Goal: Download file/media

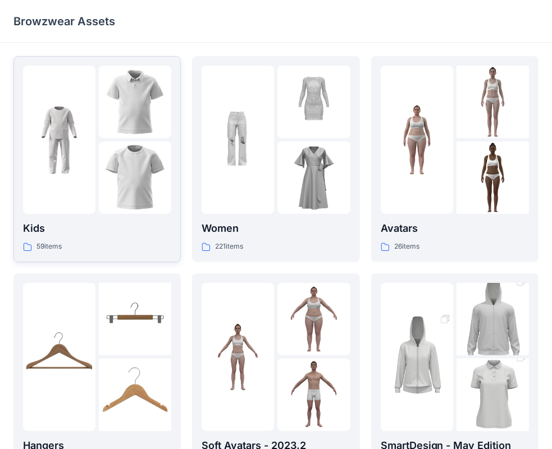
click at [113, 139] on div at bounding box center [135, 140] width 72 height 148
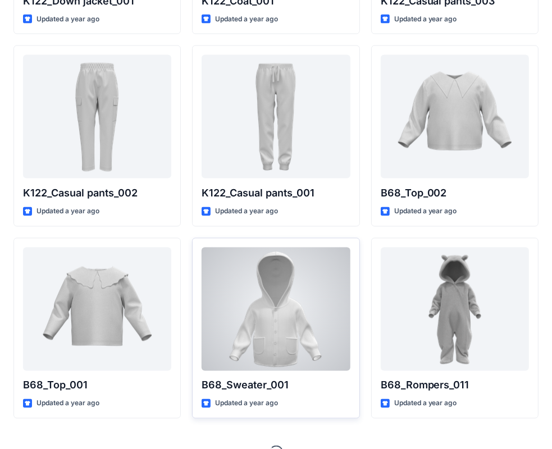
scroll to position [1188, 0]
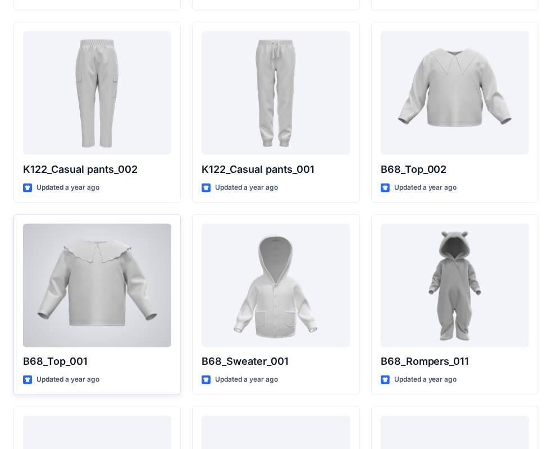
click at [136, 302] on div at bounding box center [97, 285] width 148 height 123
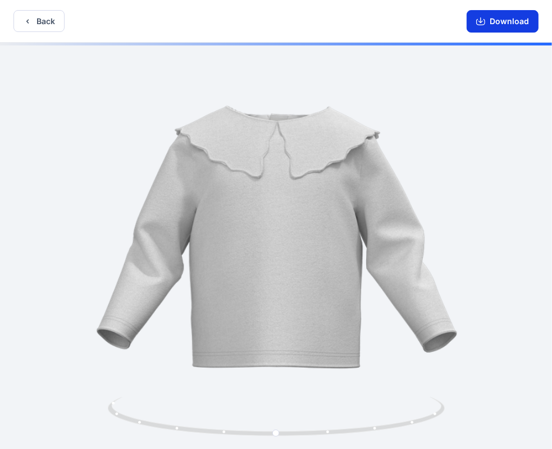
click at [513, 19] on button "Download" at bounding box center [502, 21] width 72 height 22
click at [31, 15] on button "Back" at bounding box center [38, 21] width 51 height 22
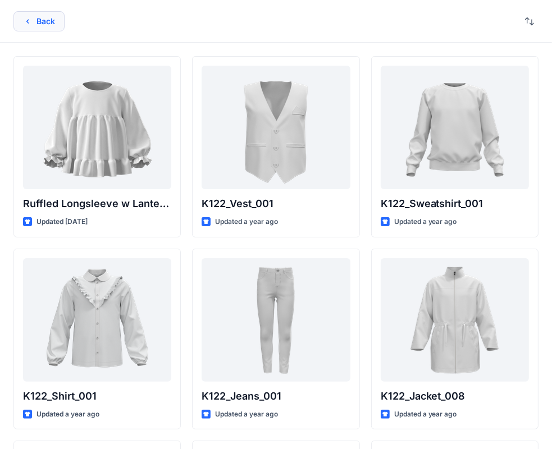
click at [38, 13] on button "Back" at bounding box center [38, 21] width 51 height 20
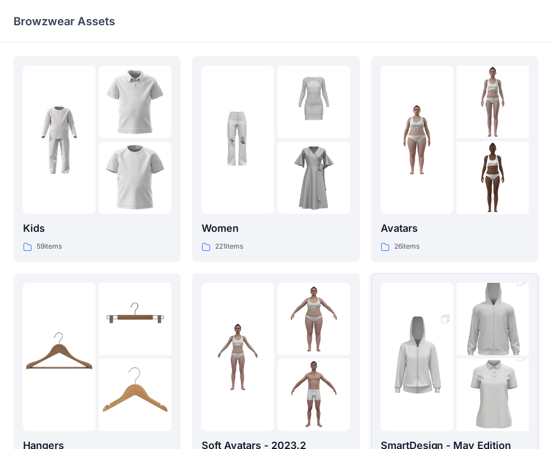
click at [462, 365] on img at bounding box center [492, 395] width 72 height 109
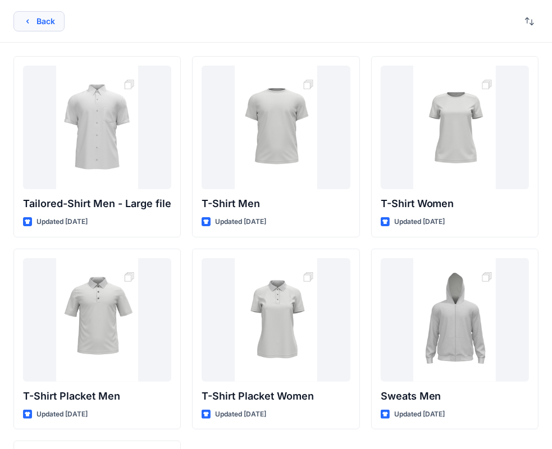
click at [17, 16] on button "Back" at bounding box center [38, 21] width 51 height 20
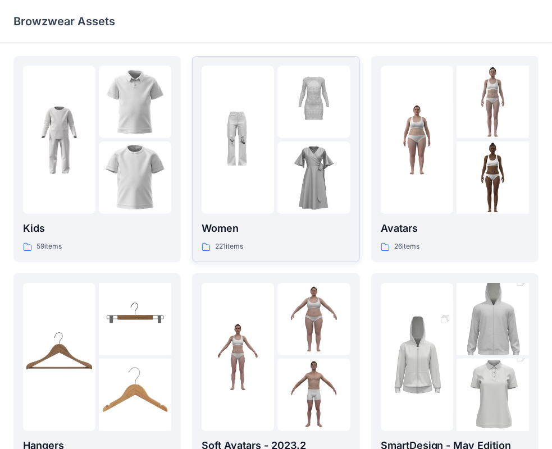
click at [263, 139] on img at bounding box center [237, 140] width 72 height 72
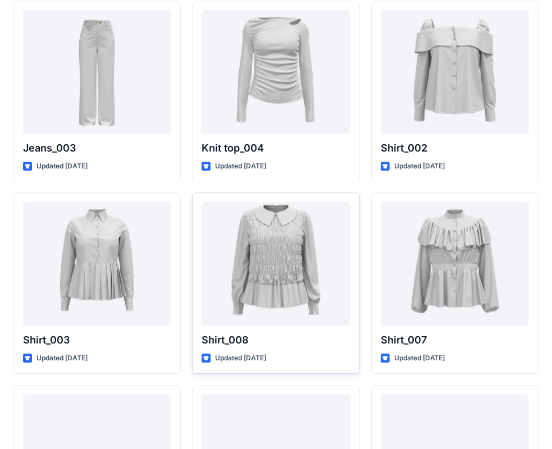
scroll to position [4881, 0]
